Goal: Find contact information: Find contact information

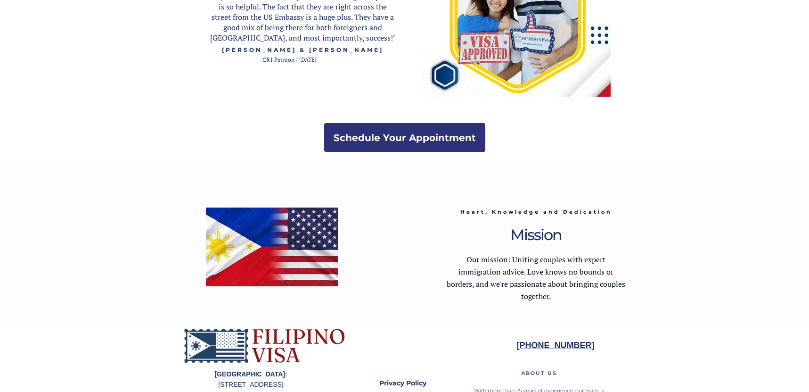
scroll to position [1874, 0]
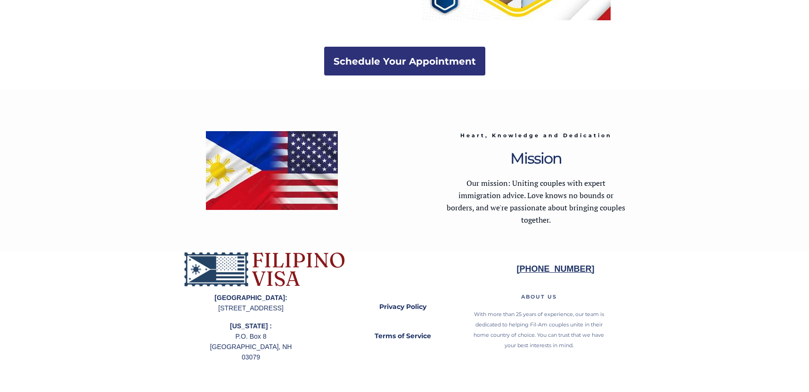
drag, startPoint x: 659, startPoint y: 41, endPoint x: 649, endPoint y: 41, distance: 10.4
drag, startPoint x: 708, startPoint y: 76, endPoint x: 672, endPoint y: 85, distance: 37.3
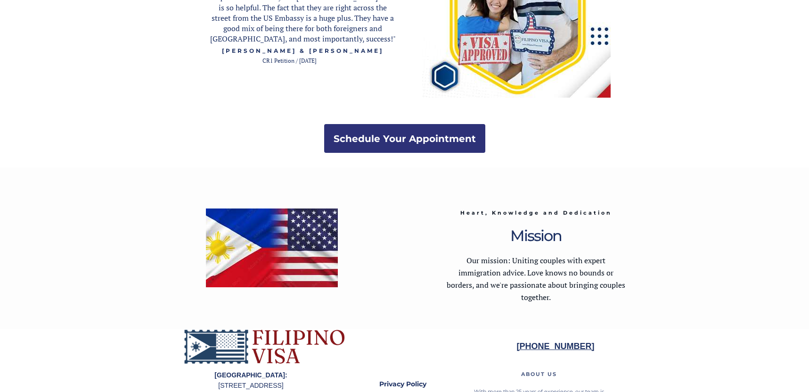
scroll to position [1874, 0]
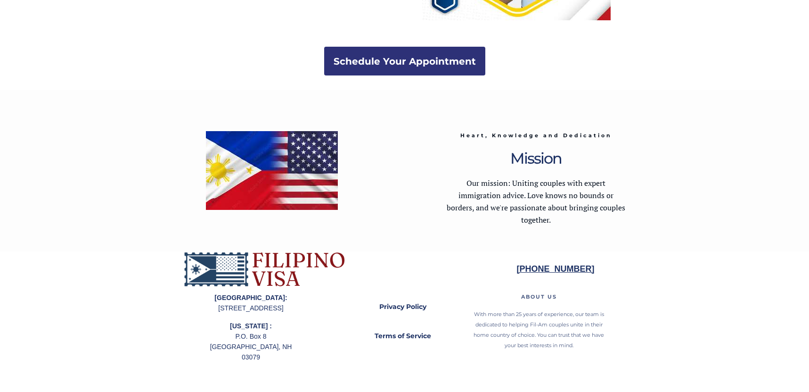
click at [644, 245] on div at bounding box center [404, 170] width 809 height 161
drag, startPoint x: 661, startPoint y: 287, endPoint x: 629, endPoint y: 283, distance: 31.7
click at [659, 286] on div at bounding box center [404, 321] width 809 height 140
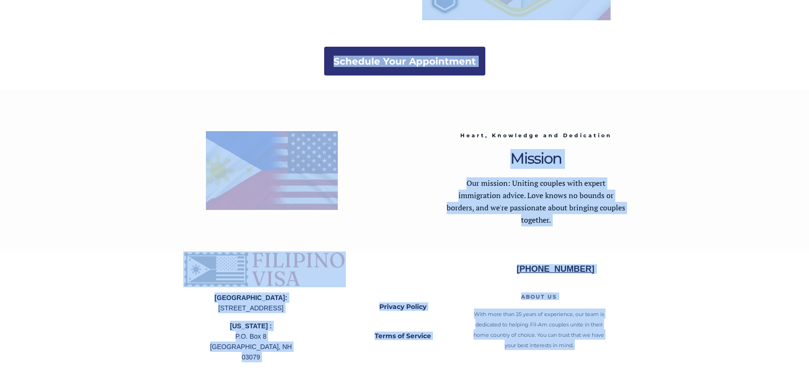
drag, startPoint x: 573, startPoint y: 302, endPoint x: 457, endPoint y: 157, distance: 185.4
click at [605, 263] on div at bounding box center [404, 321] width 443 height 140
click at [591, 325] on span "With more than 25 years of experience, our team is dedicated to helping Fil-Am …" at bounding box center [539, 330] width 131 height 38
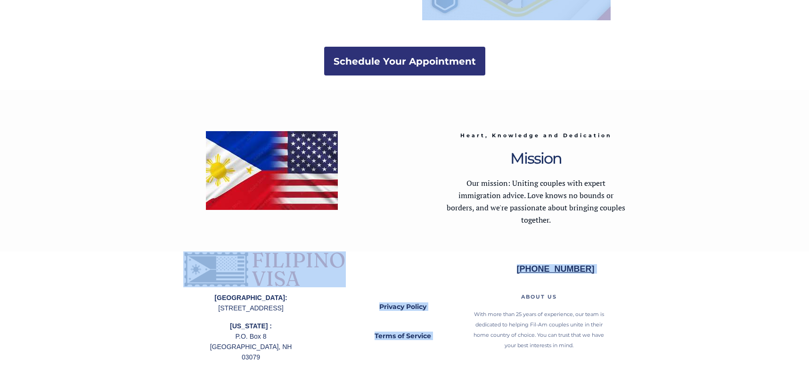
drag, startPoint x: 576, startPoint y: 265, endPoint x: 521, endPoint y: 269, distance: 54.8
copy div "213) 699-5359 "This has been a nerve-wracking journey. We have had many ups and…"
click at [588, 287] on div at bounding box center [404, 321] width 443 height 140
drag, startPoint x: 199, startPoint y: 46, endPoint x: 148, endPoint y: 8, distance: 63.4
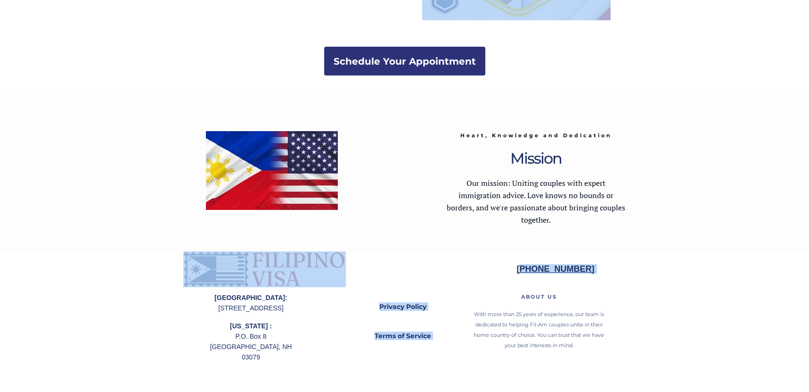
click at [603, 278] on div at bounding box center [404, 321] width 443 height 140
